Goal: Information Seeking & Learning: Learn about a topic

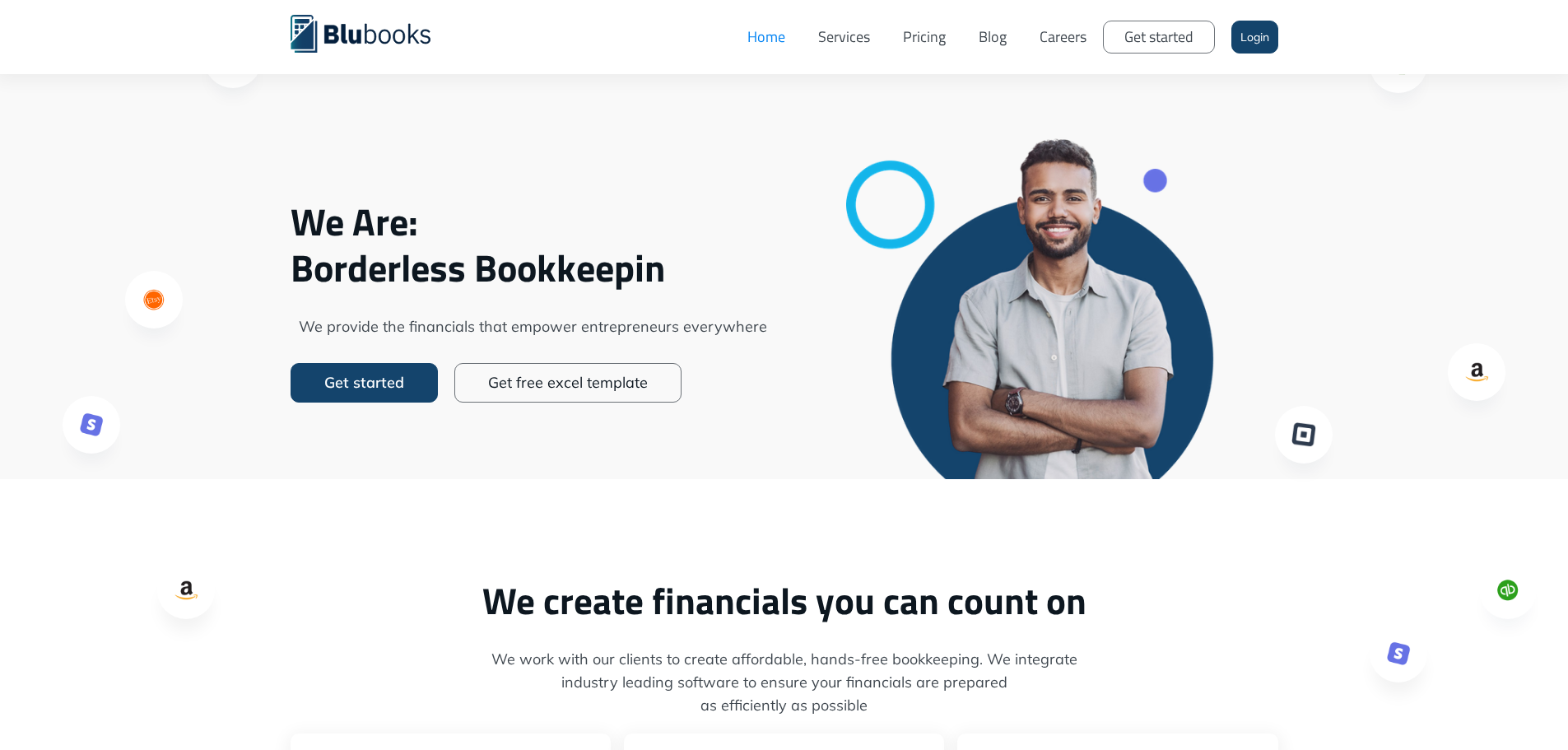
scroll to position [15, 0]
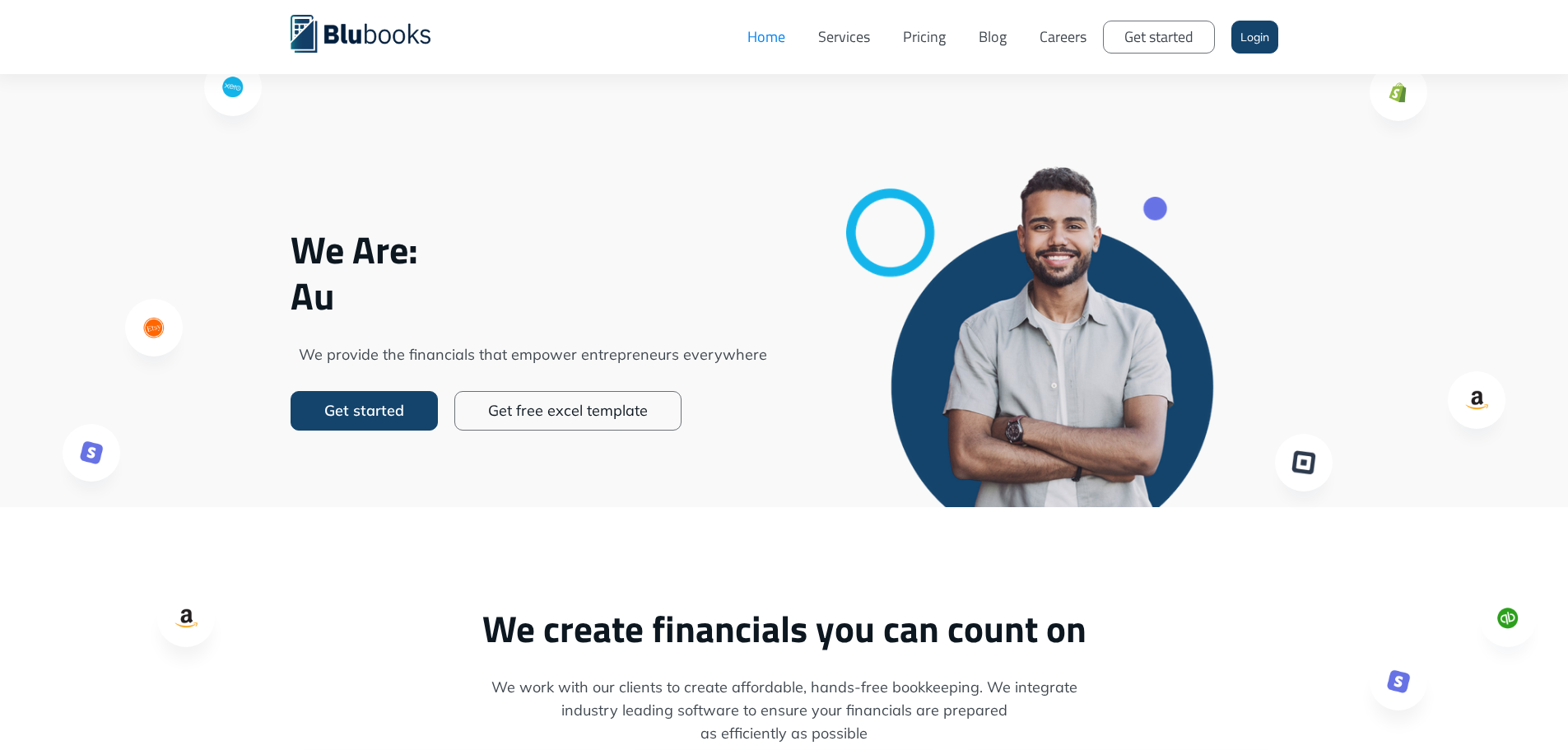
click at [934, 38] on link "Pricing" at bounding box center [924, 37] width 76 height 49
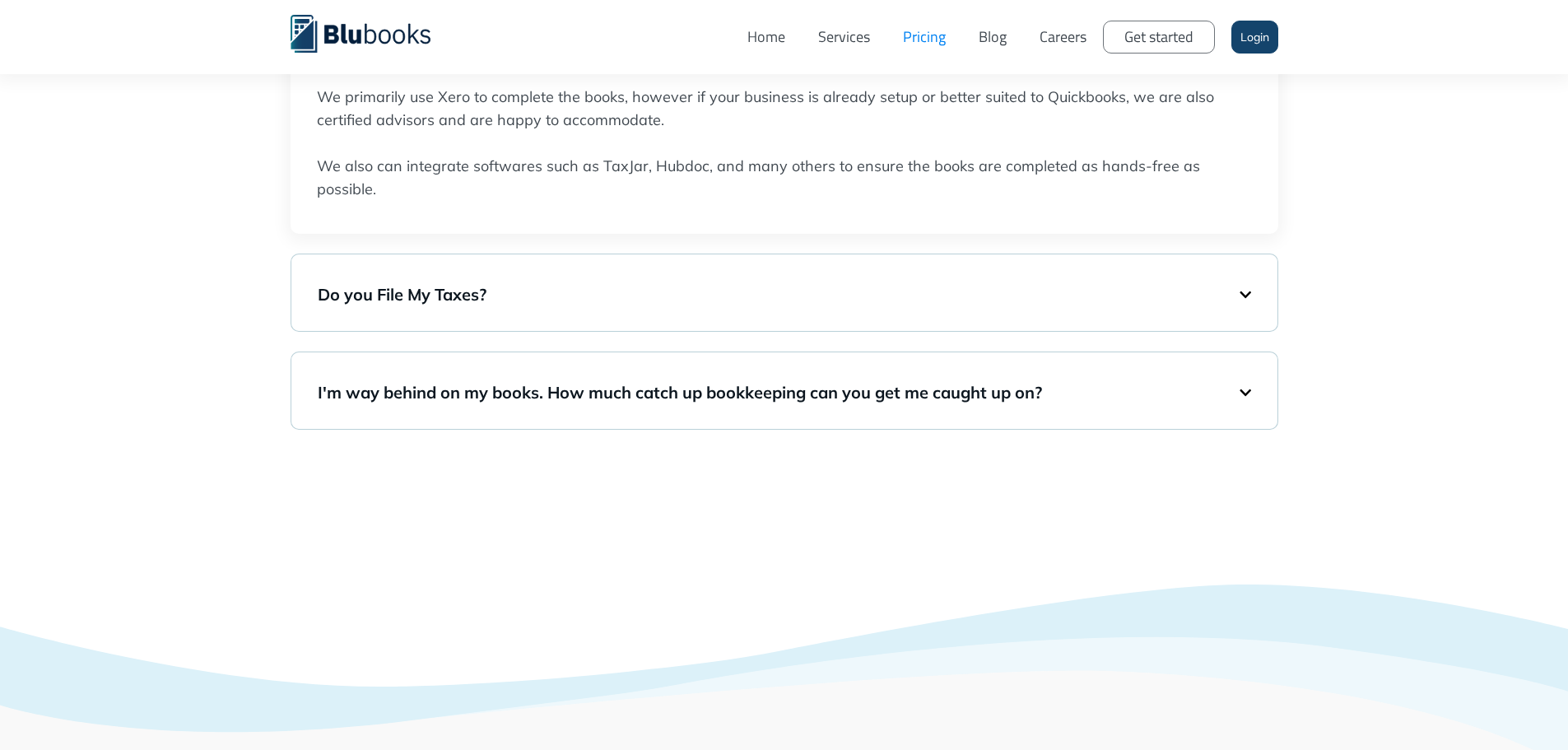
scroll to position [1235, 0]
click at [1250, 398] on div "I'm way behind on my books. How much catch up bookkeeping can you get me caught…" at bounding box center [784, 390] width 934 height 44
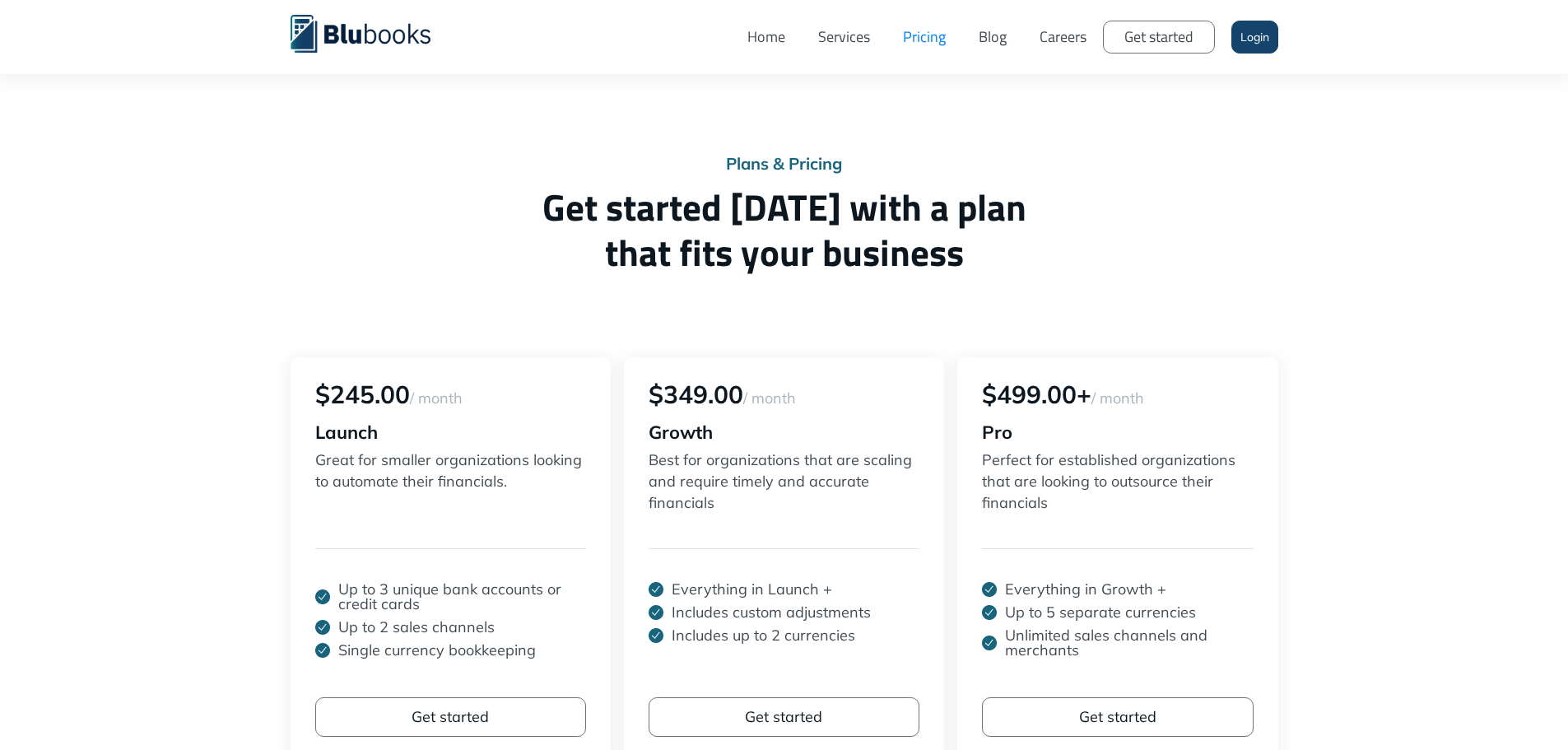
scroll to position [0, 0]
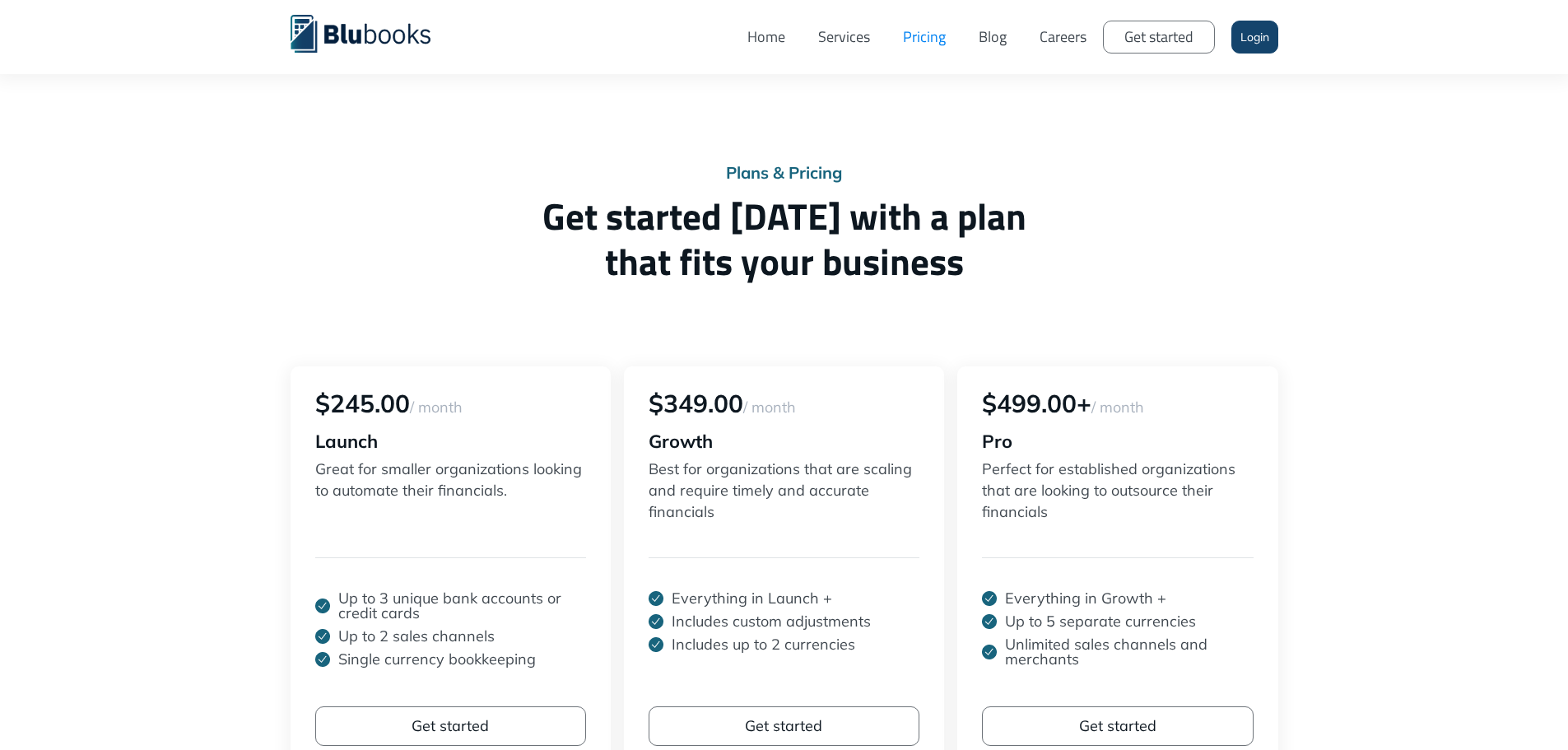
click at [854, 38] on link "Services" at bounding box center [844, 37] width 85 height 49
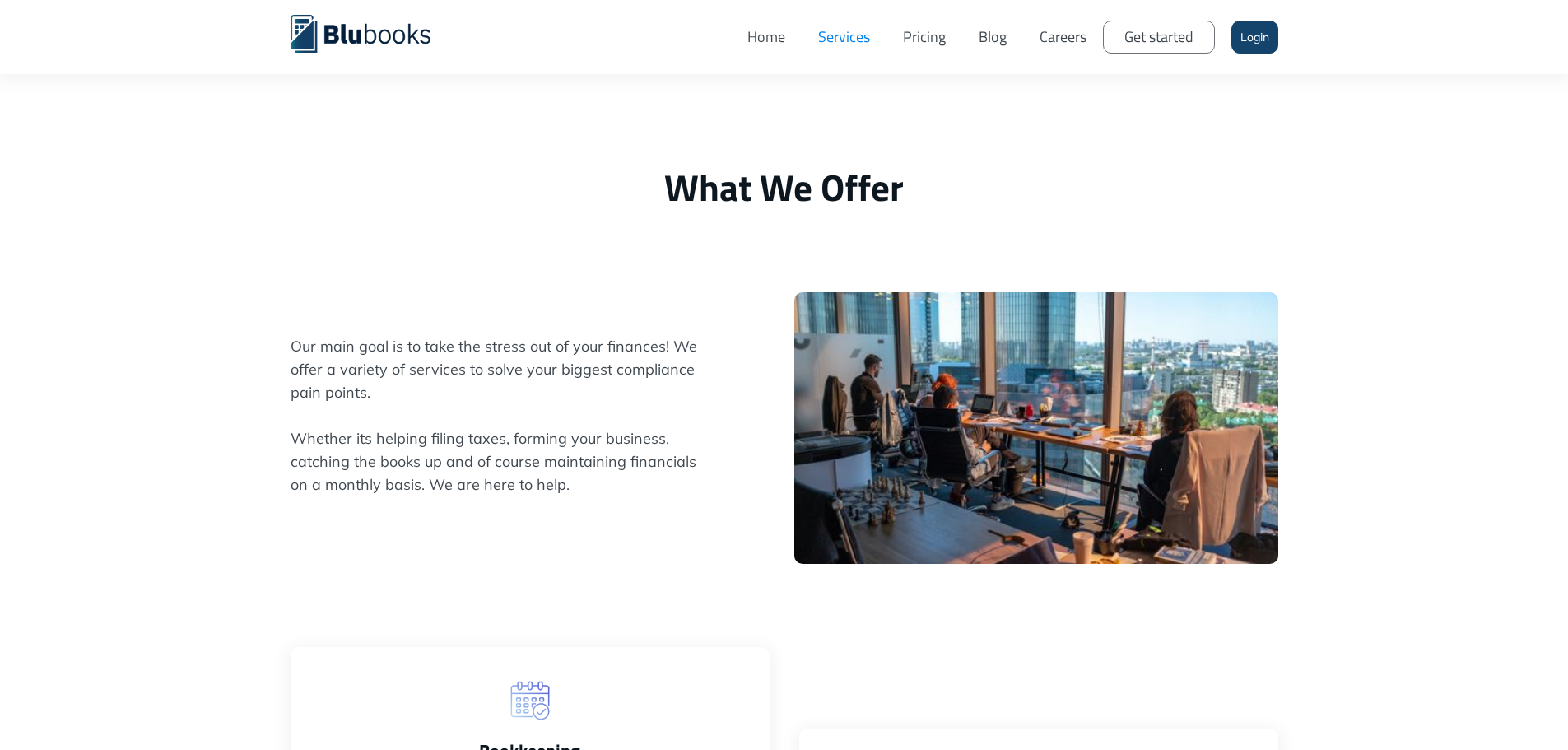
click at [777, 41] on link "Home" at bounding box center [766, 37] width 71 height 49
